Goal: Task Accomplishment & Management: Use online tool/utility

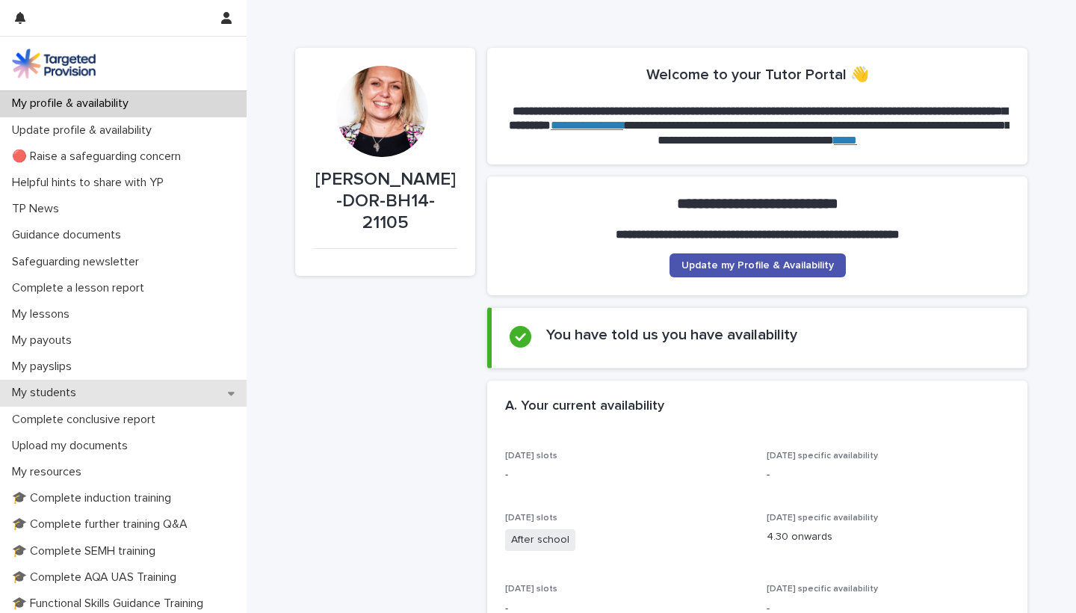
click at [120, 390] on div "My students" at bounding box center [123, 393] width 247 height 26
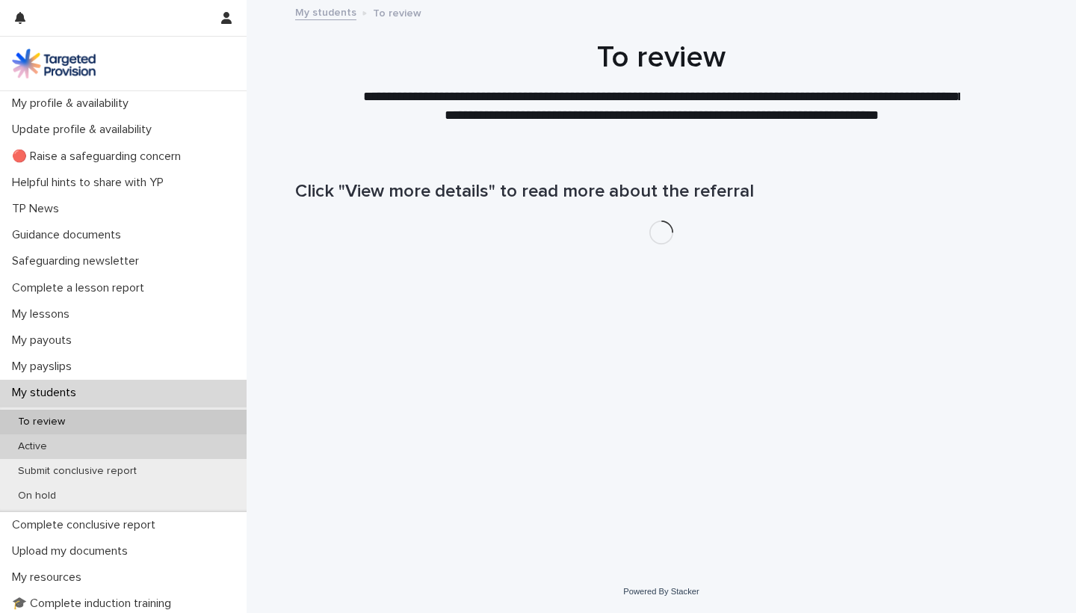
click at [82, 442] on div "Active" at bounding box center [123, 446] width 247 height 25
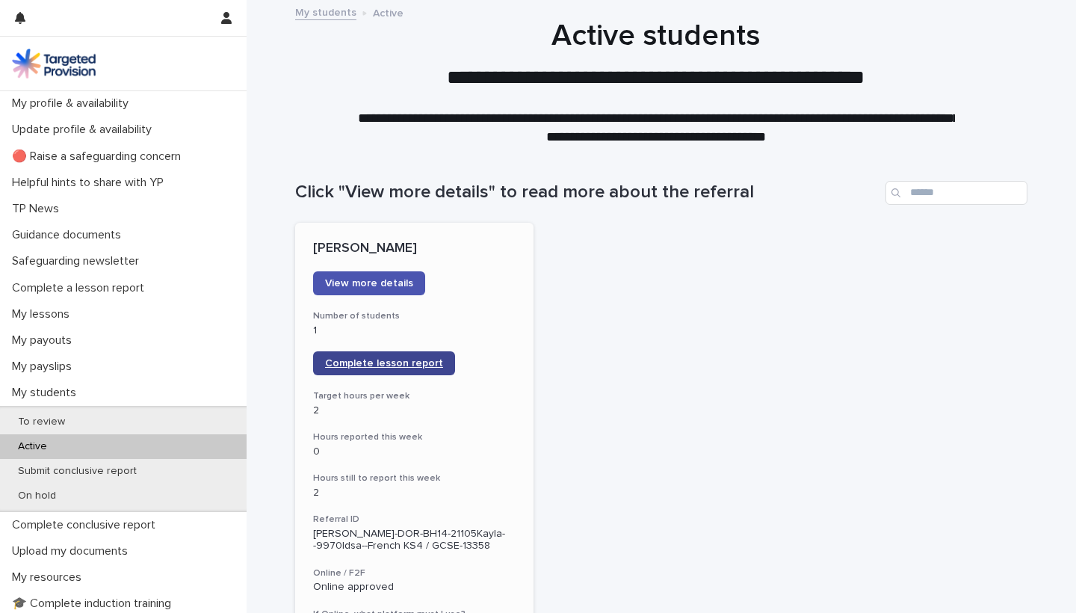
click at [374, 359] on span "Complete lesson report" at bounding box center [384, 363] width 118 height 10
click at [381, 362] on span "Complete lesson report" at bounding box center [384, 363] width 118 height 10
click at [365, 359] on span "Complete lesson report" at bounding box center [384, 363] width 118 height 10
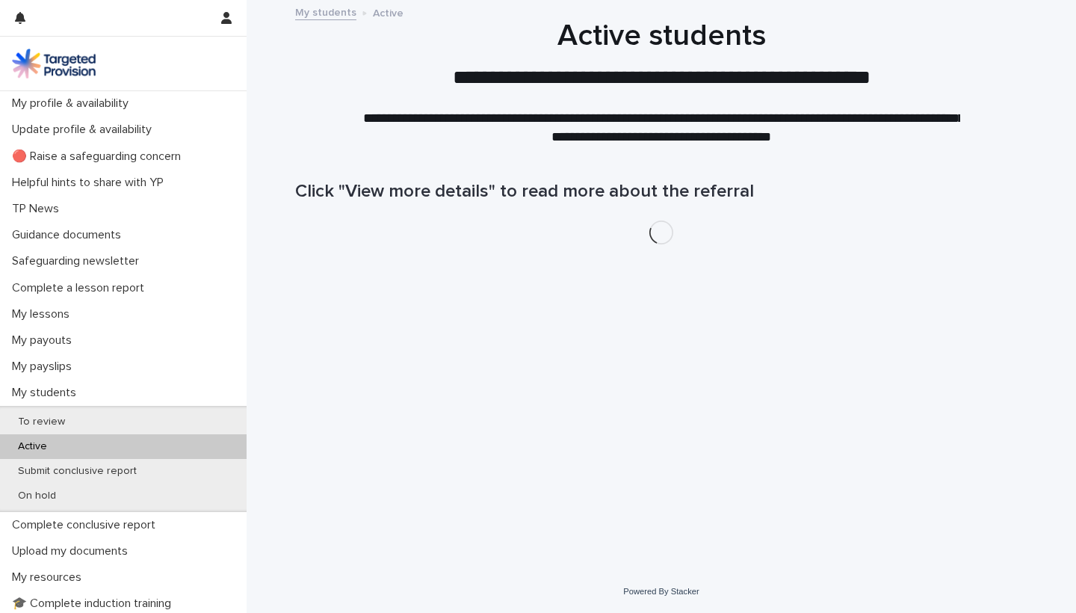
click at [52, 440] on p "Active" at bounding box center [32, 446] width 53 height 13
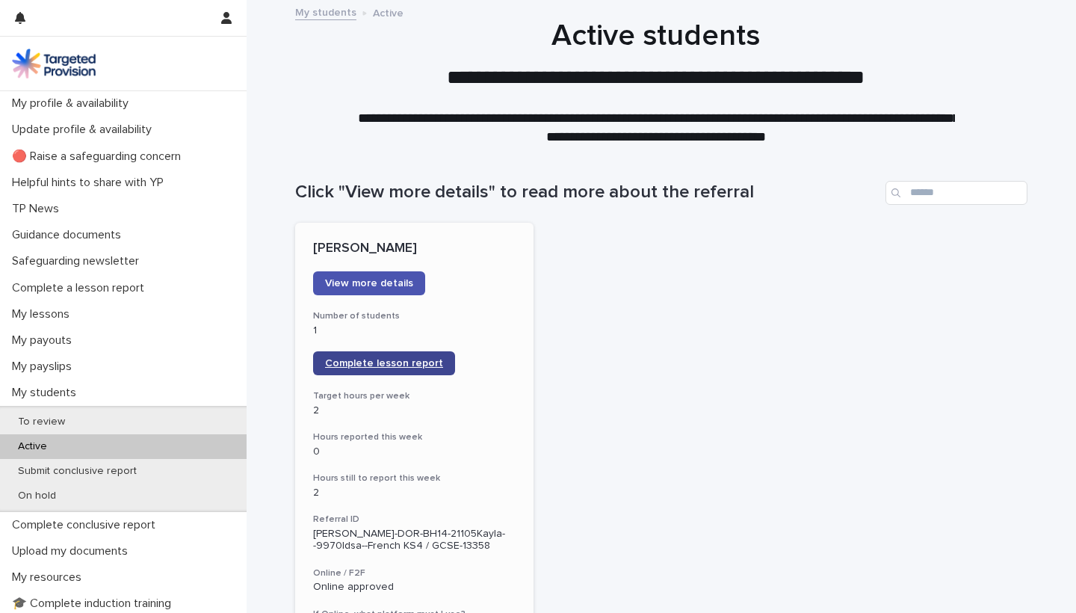
click at [333, 368] on link "Complete lesson report" at bounding box center [384, 363] width 142 height 24
